Goal: Information Seeking & Learning: Learn about a topic

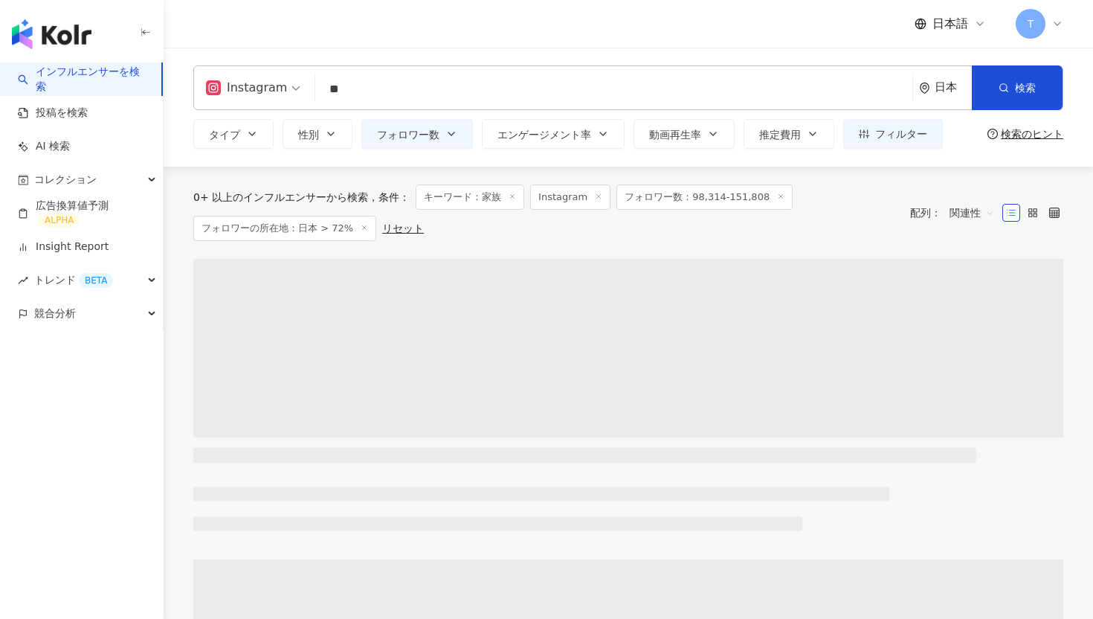
click at [117, 76] on link "インフルエンサーを検索" at bounding box center [84, 79] width 132 height 29
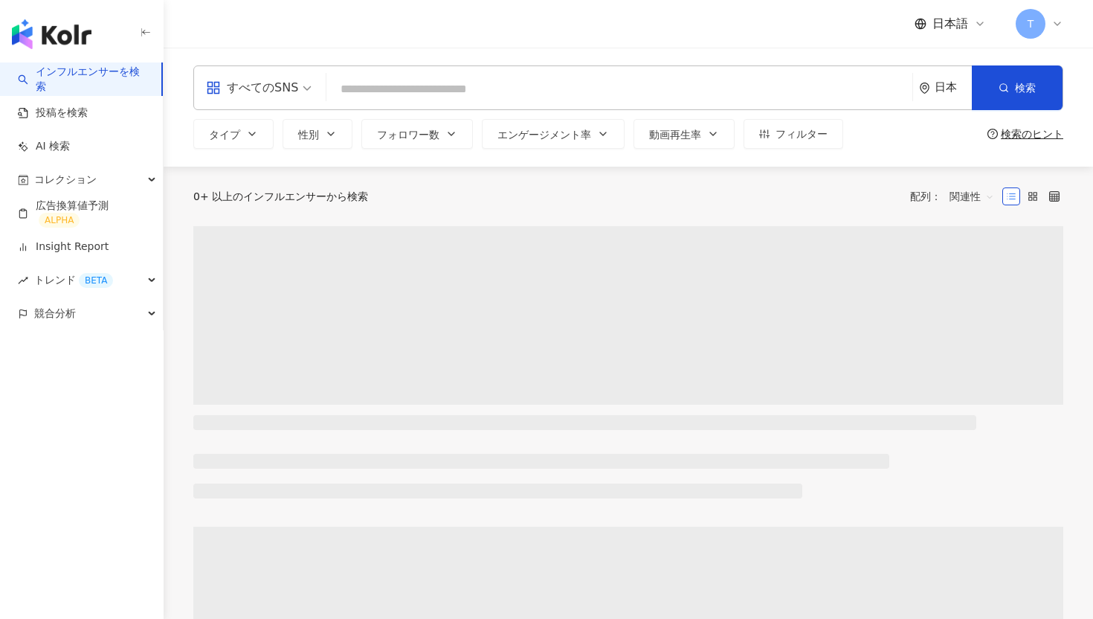
click at [380, 91] on input "search" at bounding box center [619, 89] width 574 height 28
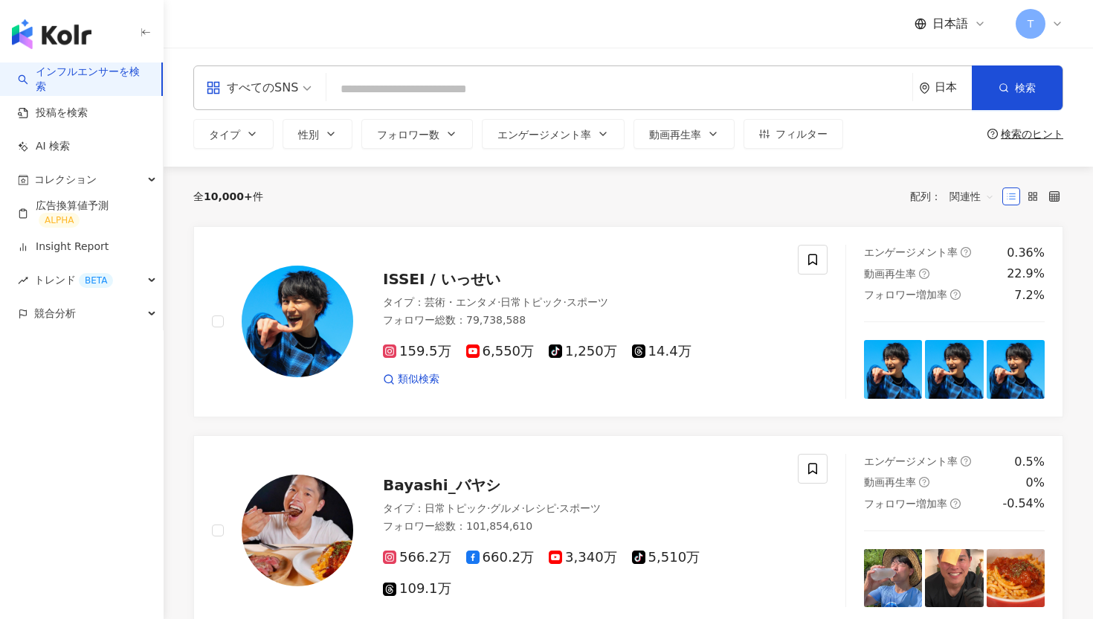
click at [451, 91] on input "search" at bounding box center [619, 89] width 574 height 28
paste input "*******"
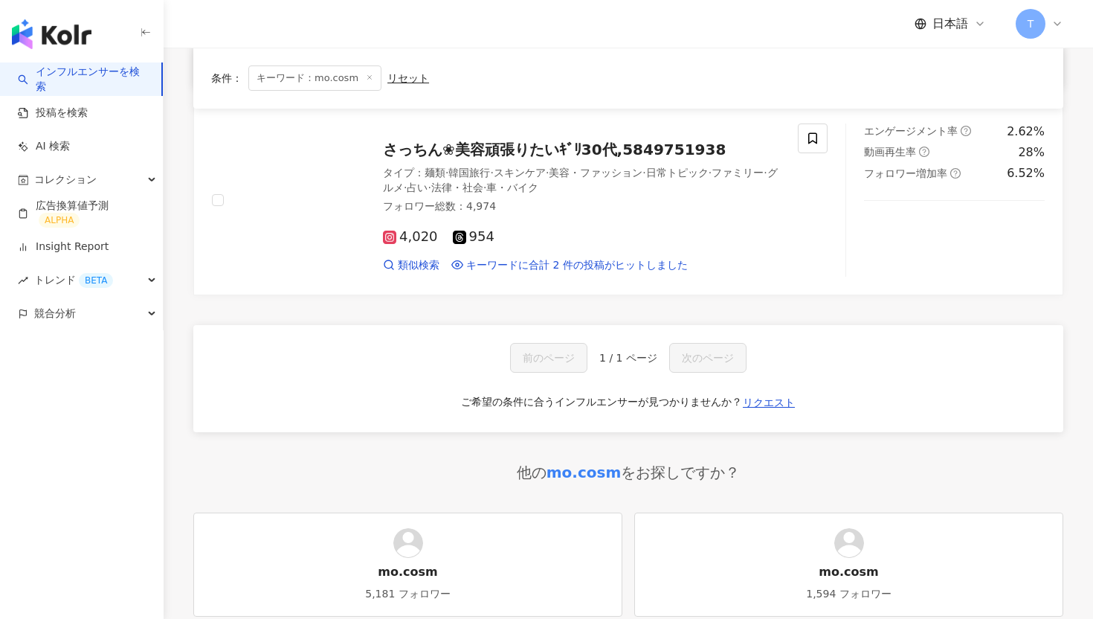
scroll to position [152, 0]
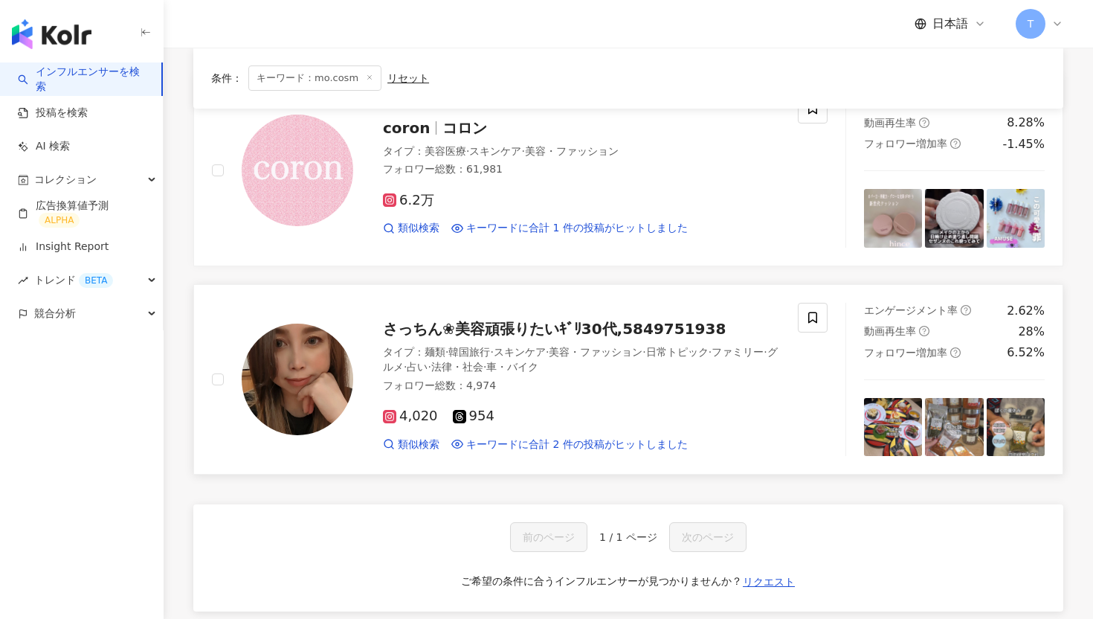
type input "*******"
click at [428, 340] on div "さっちん❀美容頑張りたいｷﾞﾘ30代,5849751938 タイプ ： 麺類 · 韓国旅行 · スキンケア · 美容・ファッション · 日常トピック · ファ…" at bounding box center [566, 378] width 427 height 145
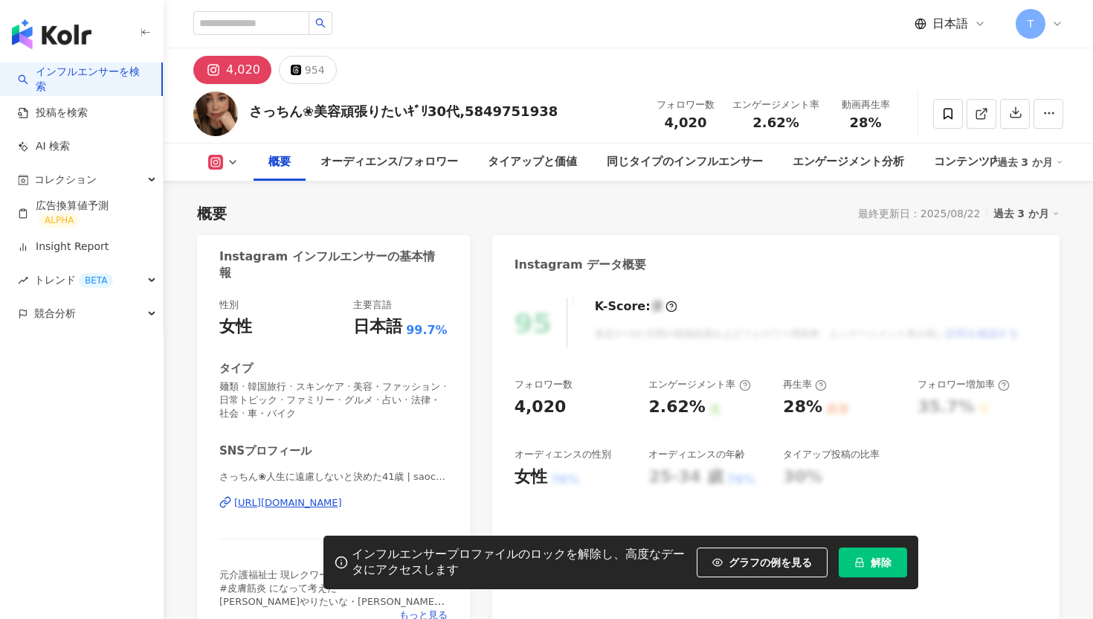
scroll to position [202, 0]
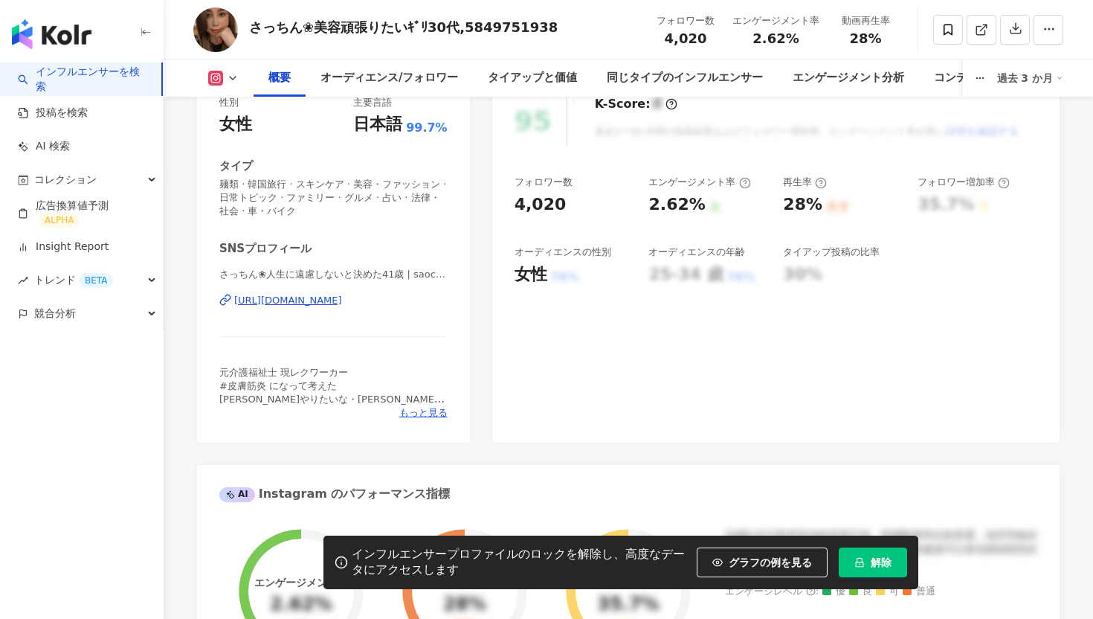
click at [862, 552] on button "解除" at bounding box center [873, 562] width 68 height 30
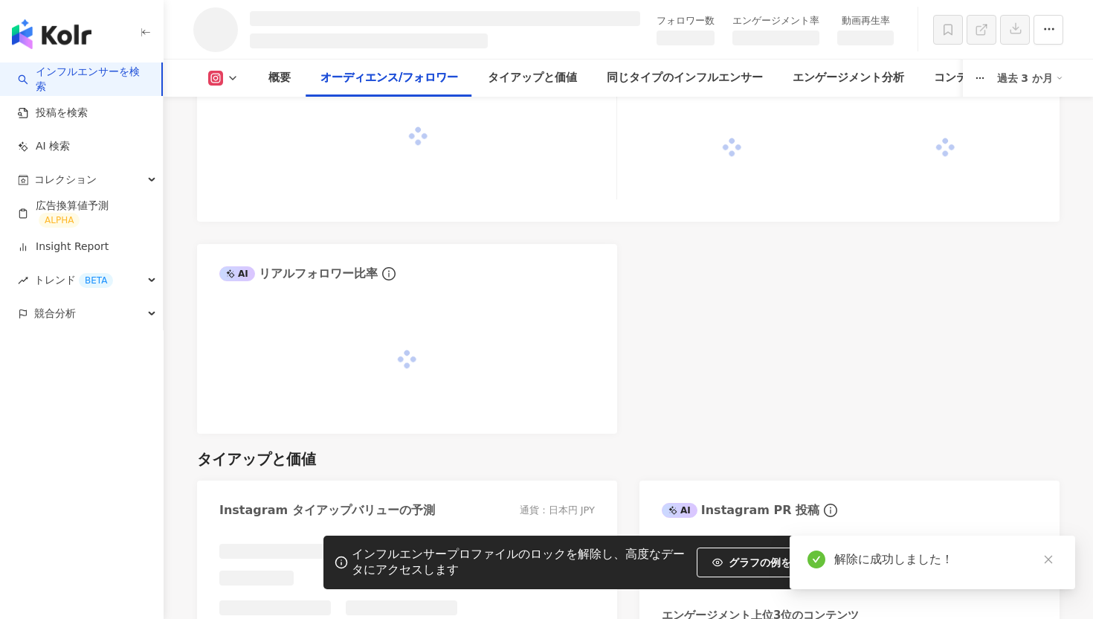
scroll to position [1342, 0]
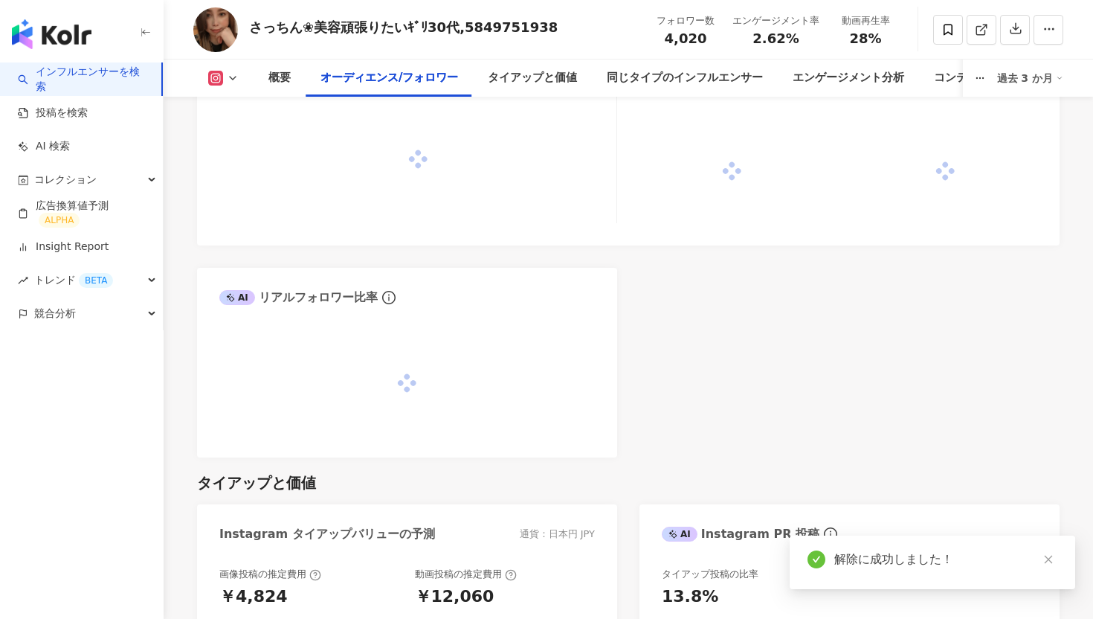
scroll to position [1549, 0]
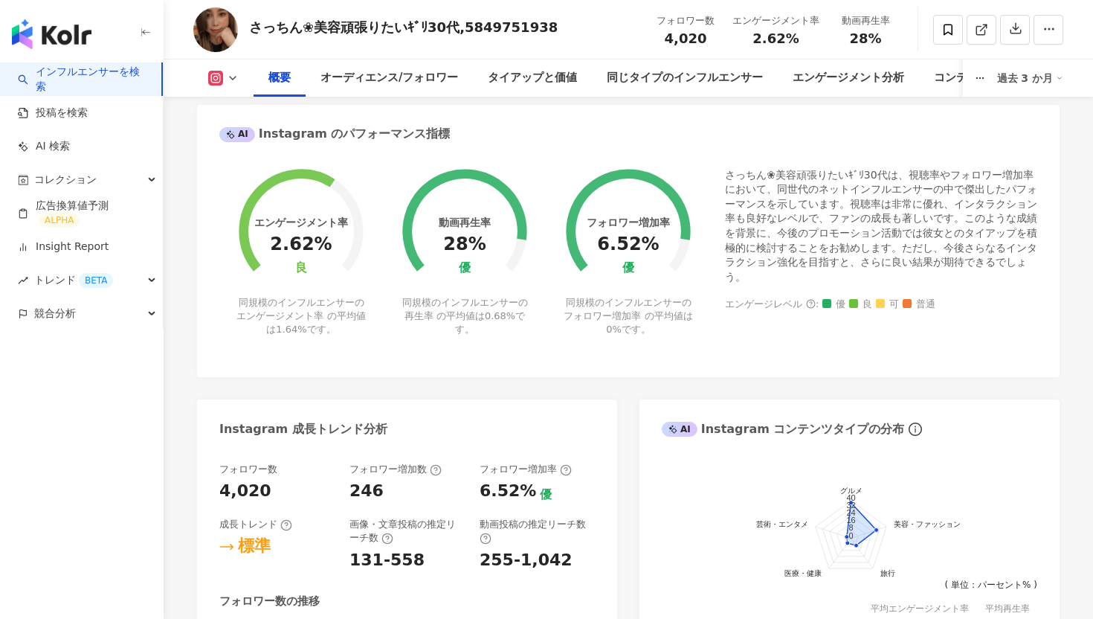
scroll to position [439, 0]
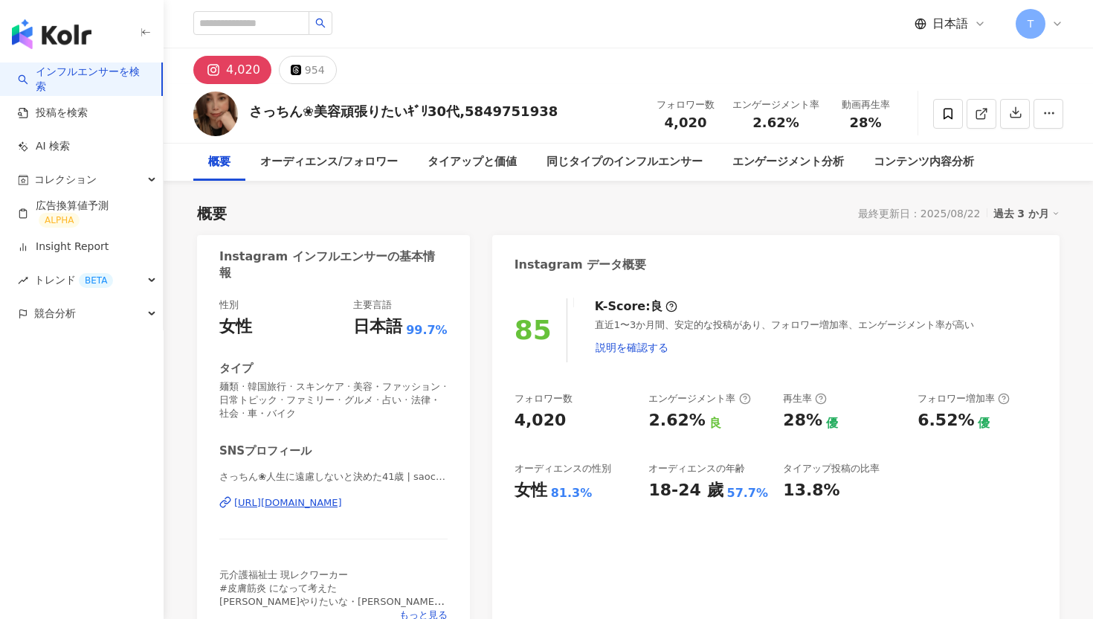
click at [114, 82] on link "インフルエンサーを検索" at bounding box center [84, 79] width 132 height 29
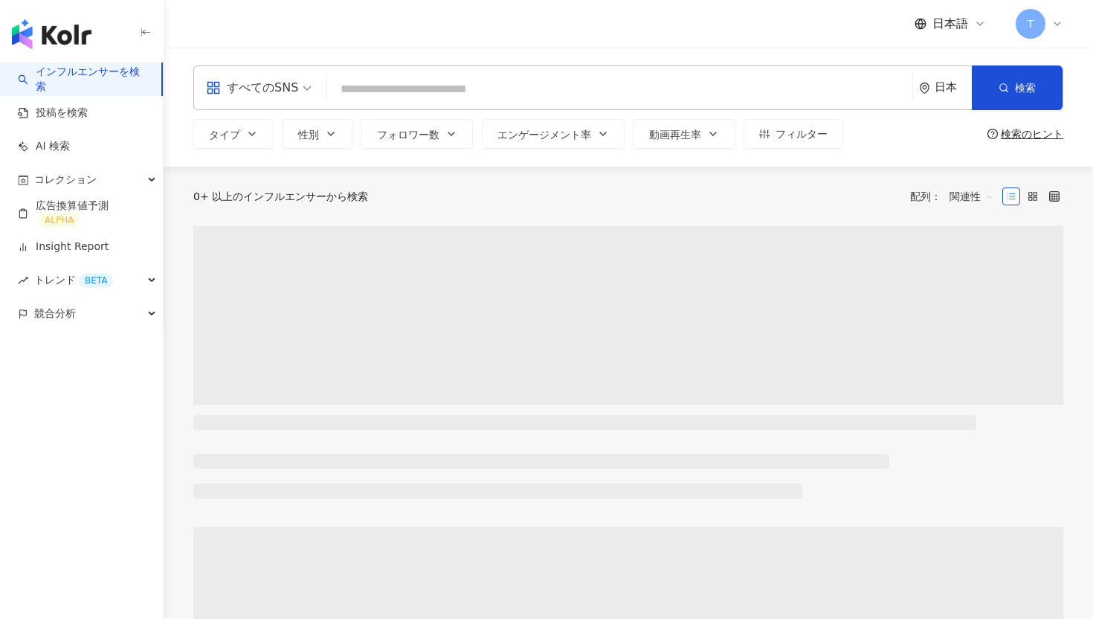
click at [114, 82] on link "インフルエンサーを検索" at bounding box center [84, 79] width 132 height 29
